Goal: Check status: Verify the current state of an ongoing process or item

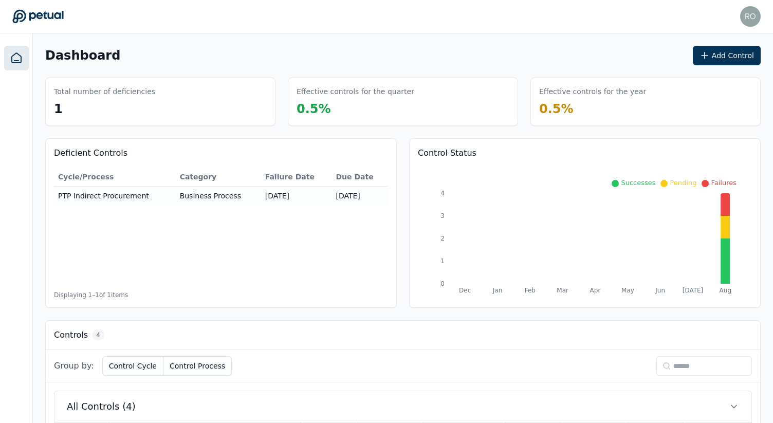
click at [503, 134] on div "Dashboard Add Control Total number of deficiencies 1 Effective controls for the…" at bounding box center [403, 350] width 740 height 634
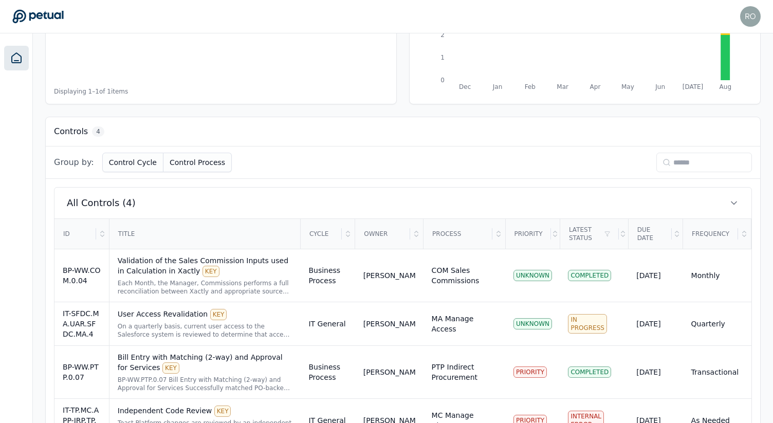
scroll to position [244, 0]
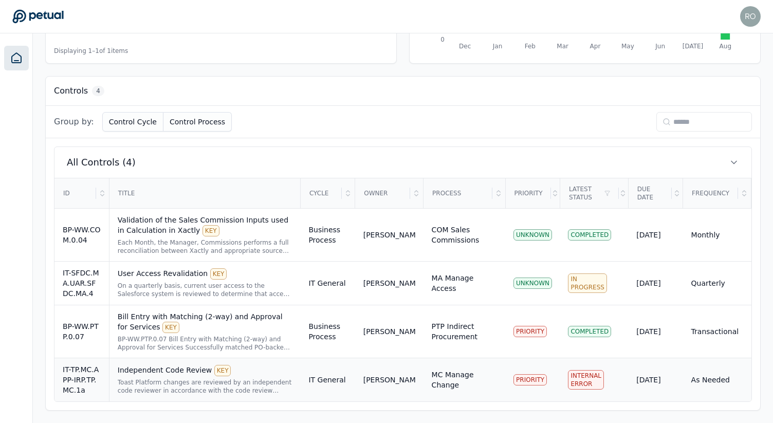
click at [150, 372] on div "Independent Code Review KEY" at bounding box center [205, 370] width 175 height 11
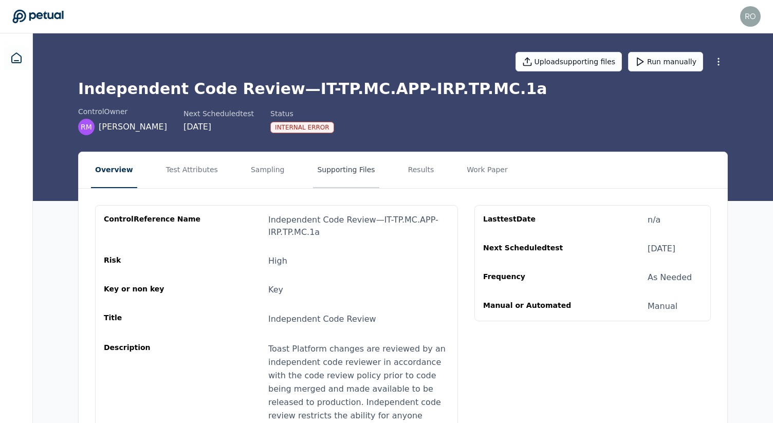
click at [343, 171] on button "Supporting Files" at bounding box center [346, 170] width 66 height 36
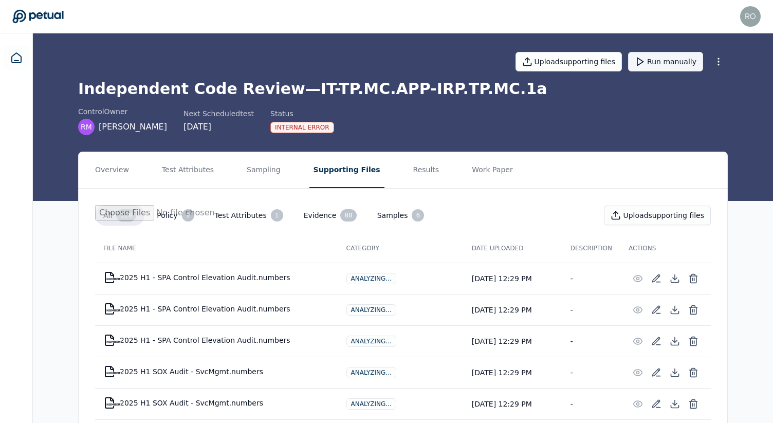
click at [670, 65] on button "Run manually" at bounding box center [665, 62] width 75 height 20
